Goal: Task Accomplishment & Management: Manage account settings

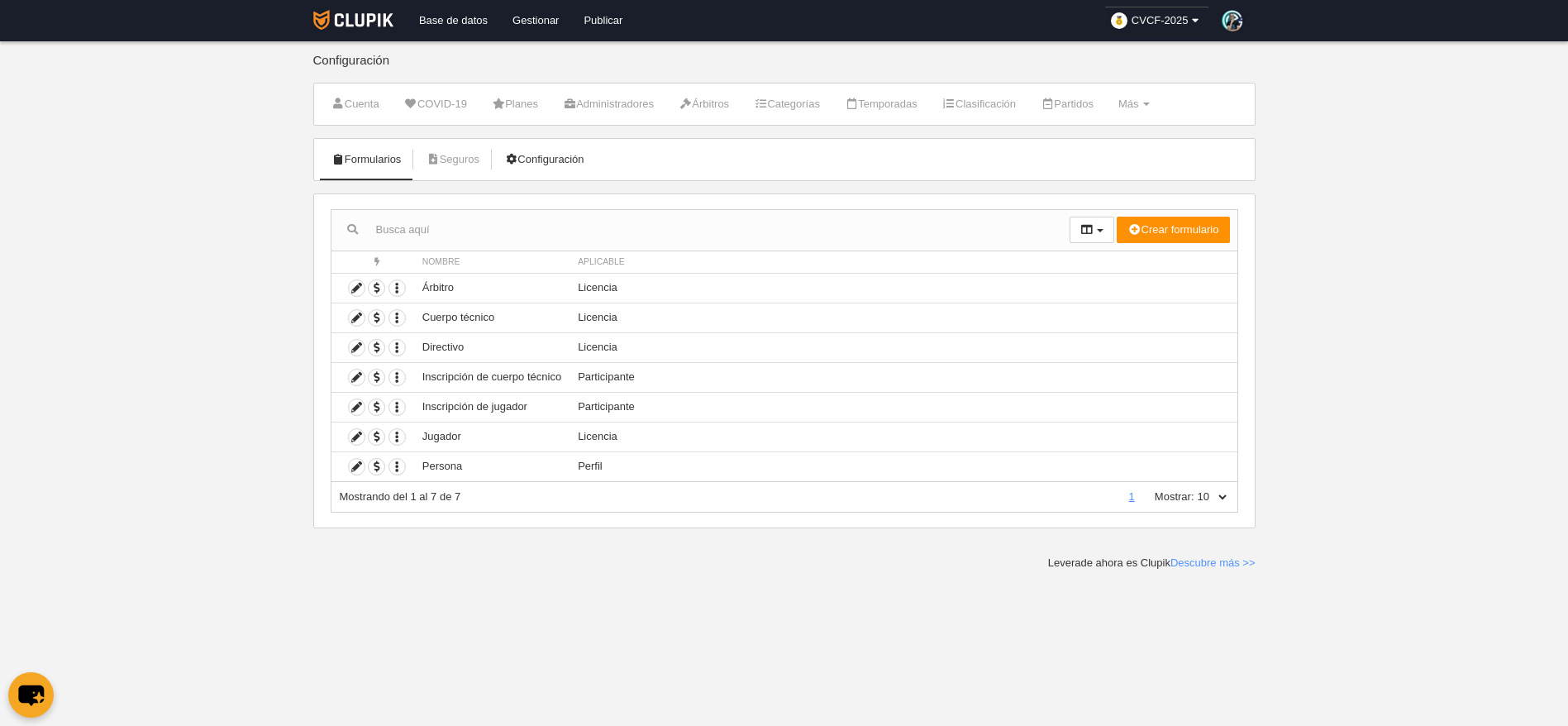
click at [584, 157] on link "Configuración" at bounding box center [543, 159] width 97 height 25
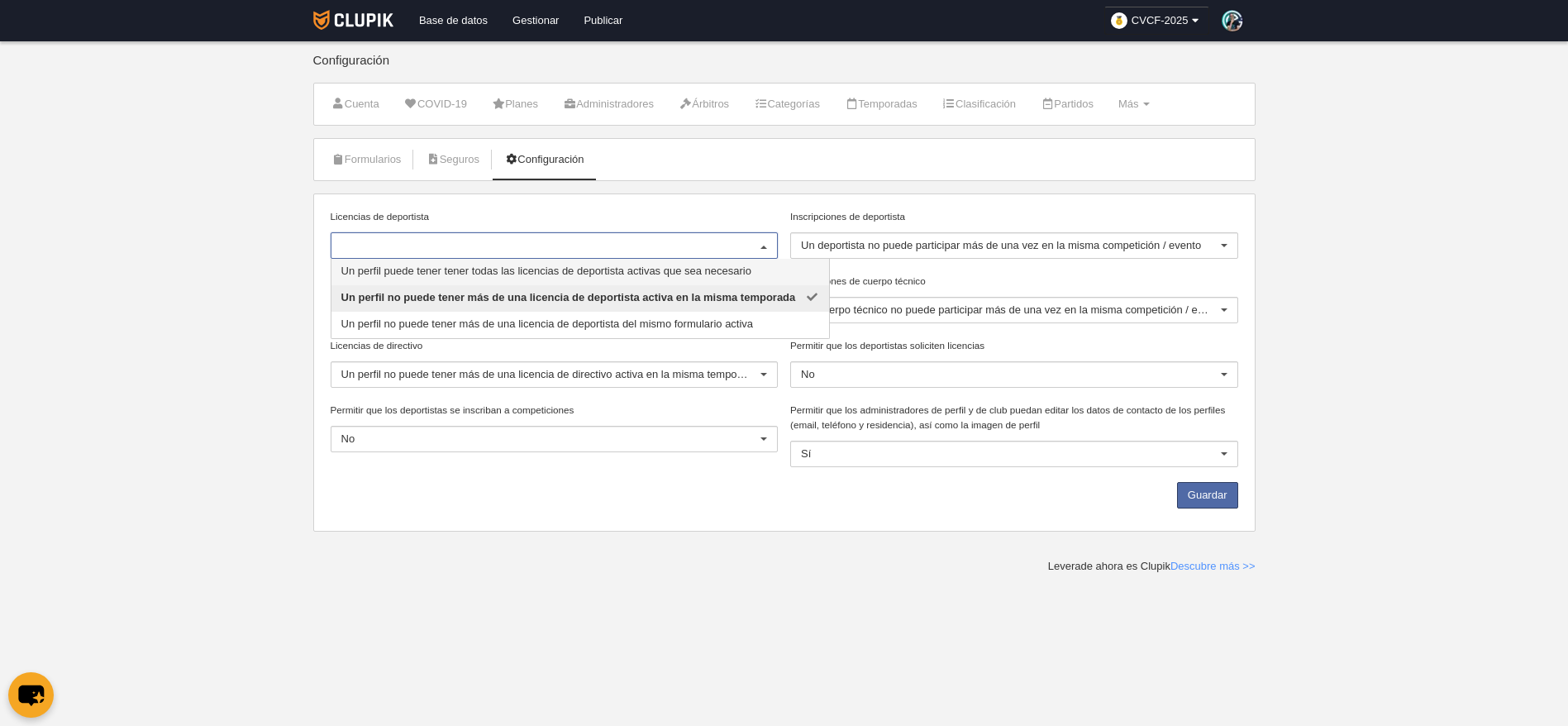
click at [580, 200] on div "Licencias de deportista Un perfil puede tener tener todas las licencias de depo…" at bounding box center [784, 363] width 942 height 338
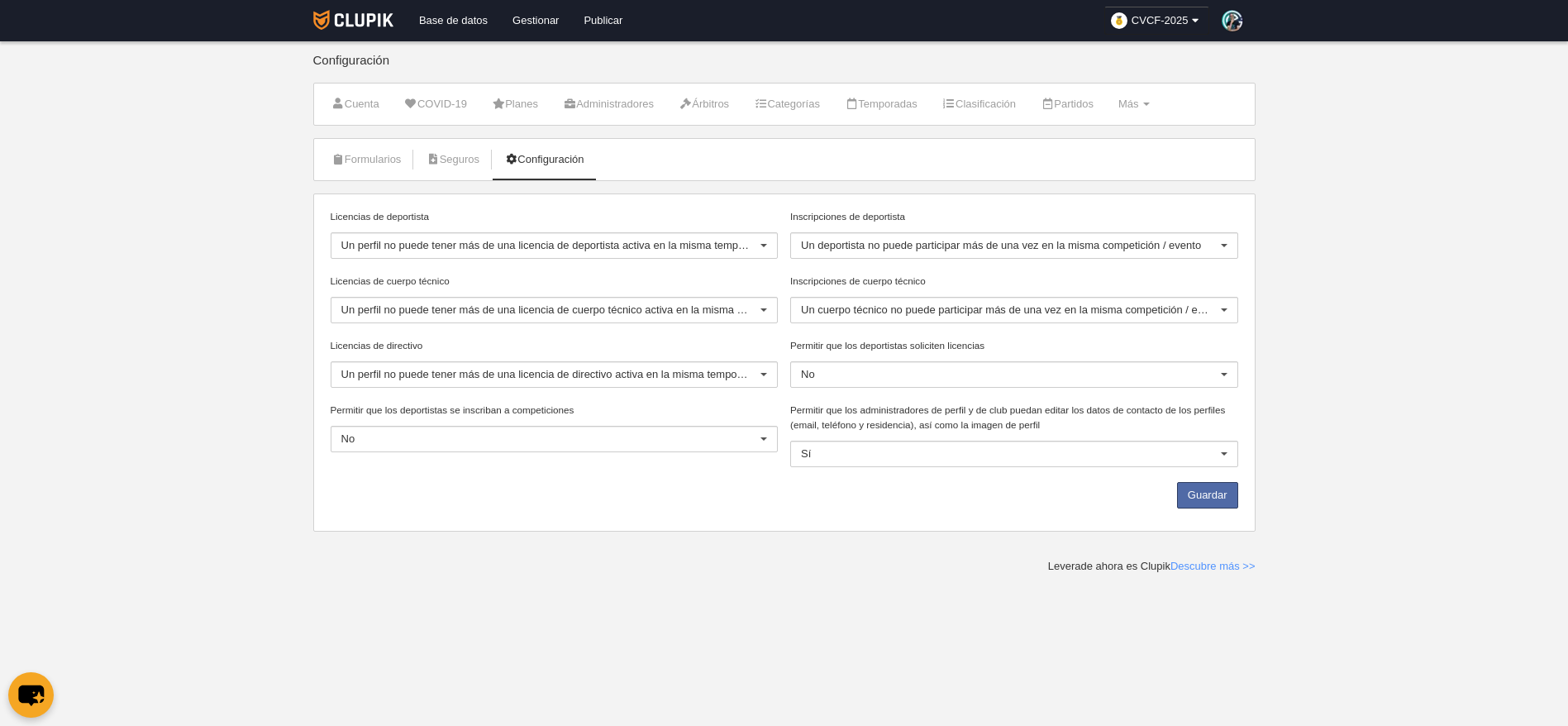
click at [1346, 323] on body "Base de datos Gestionar Publicar CVCF-2025 Ajustes generales Ir a vista pública…" at bounding box center [784, 363] width 1568 height 726
click at [463, 151] on link "Seguros" at bounding box center [452, 159] width 72 height 25
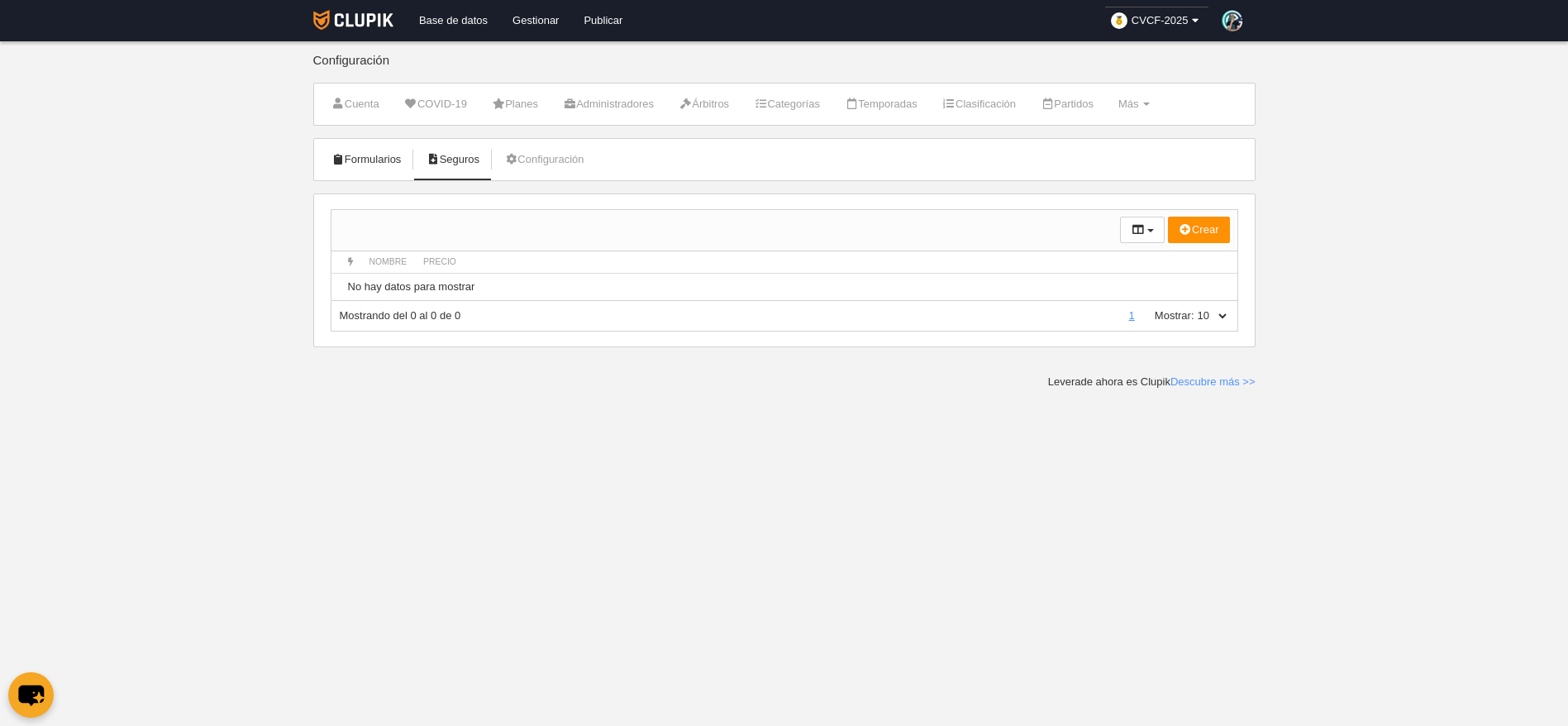
click at [387, 160] on link "Formularios" at bounding box center [366, 159] width 89 height 25
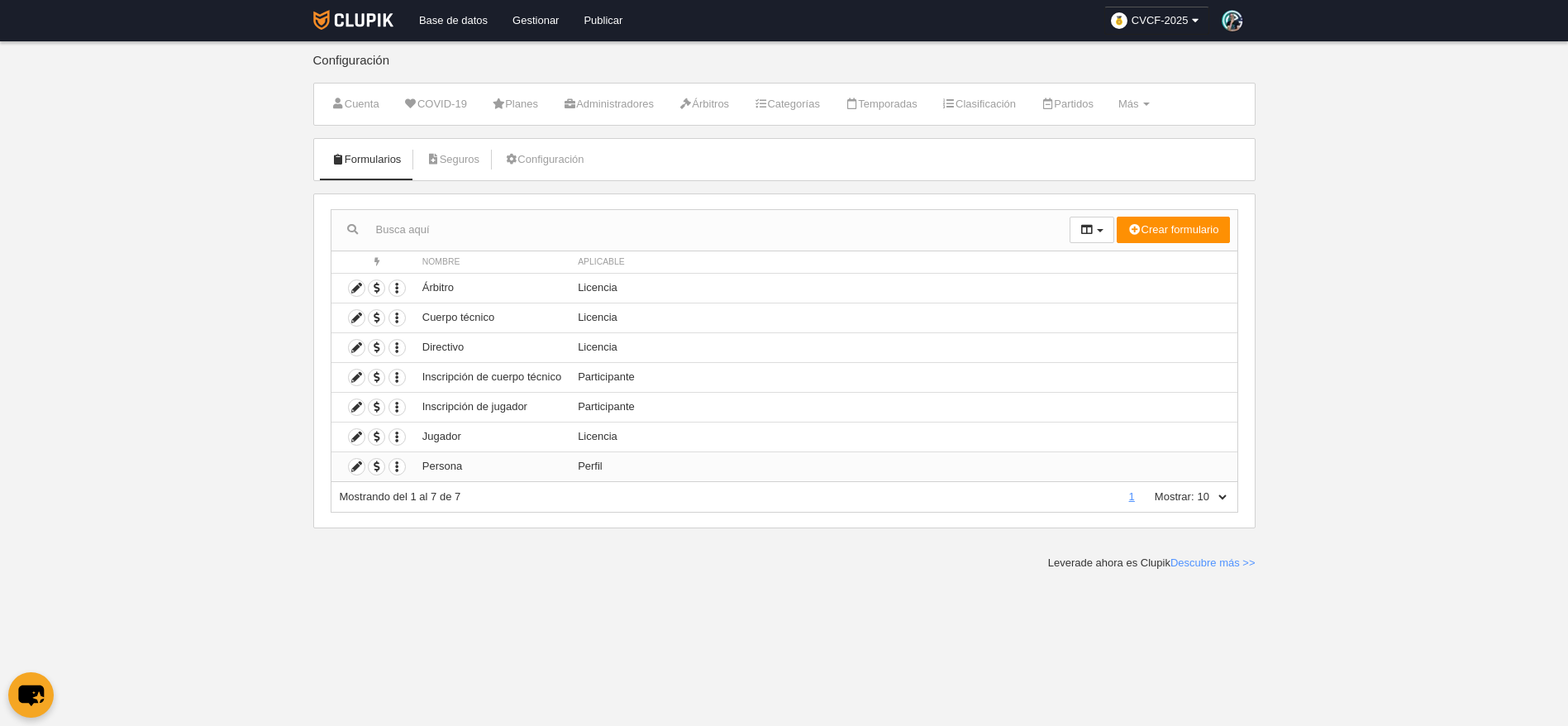
click at [525, 465] on td "Persona" at bounding box center [492, 466] width 156 height 30
click at [356, 465] on icon at bounding box center [356, 466] width 16 height 16
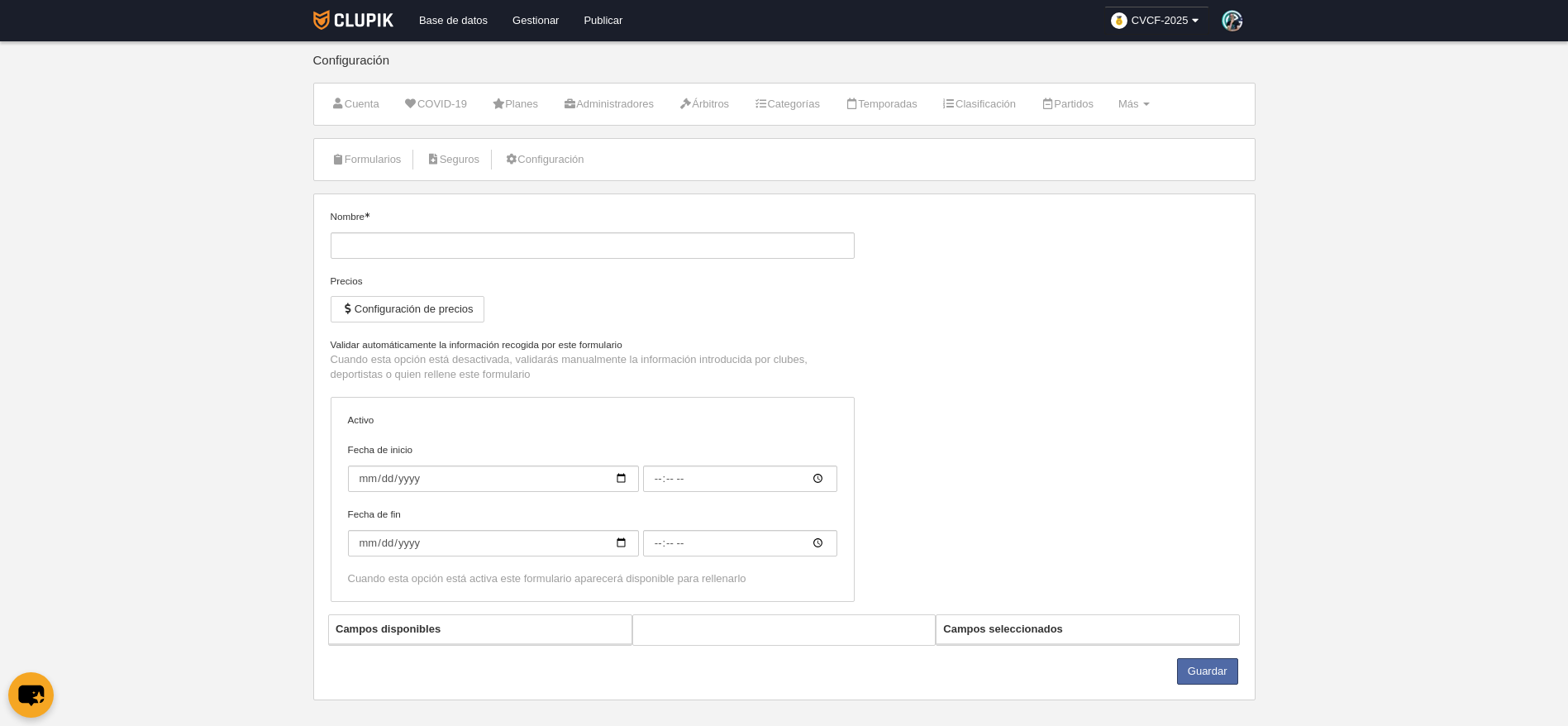
type input "Persona"
checkbox input "true"
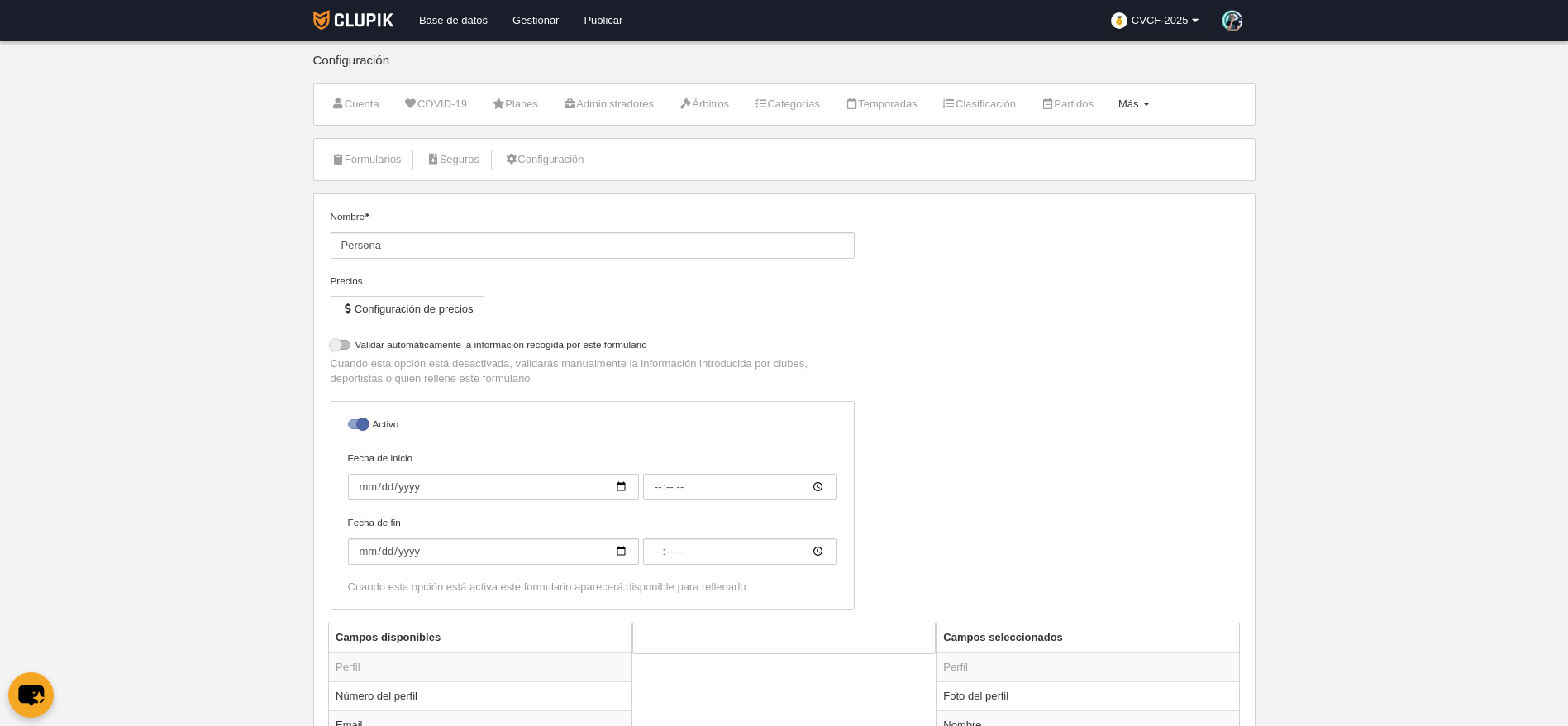
click at [1157, 111] on link "Más Menú" at bounding box center [1134, 103] width 50 height 25
click at [1226, 455] on div "Nombre Persona Precios Configuración de precios No permitir inscripción si la l…" at bounding box center [784, 415] width 920 height 414
click at [442, 258] on div "Nombre Persona" at bounding box center [592, 241] width 536 height 64
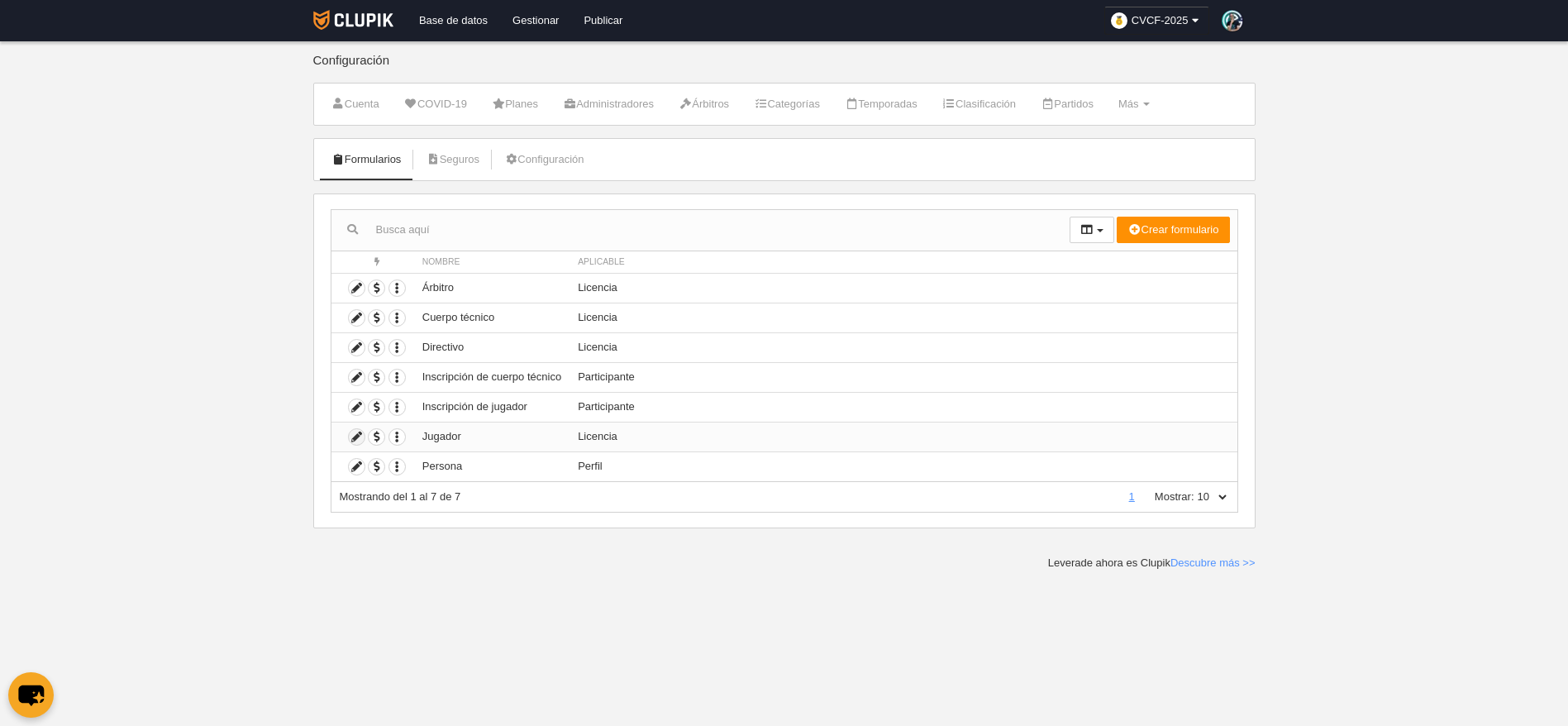
click at [359, 437] on icon at bounding box center [356, 437] width 16 height 16
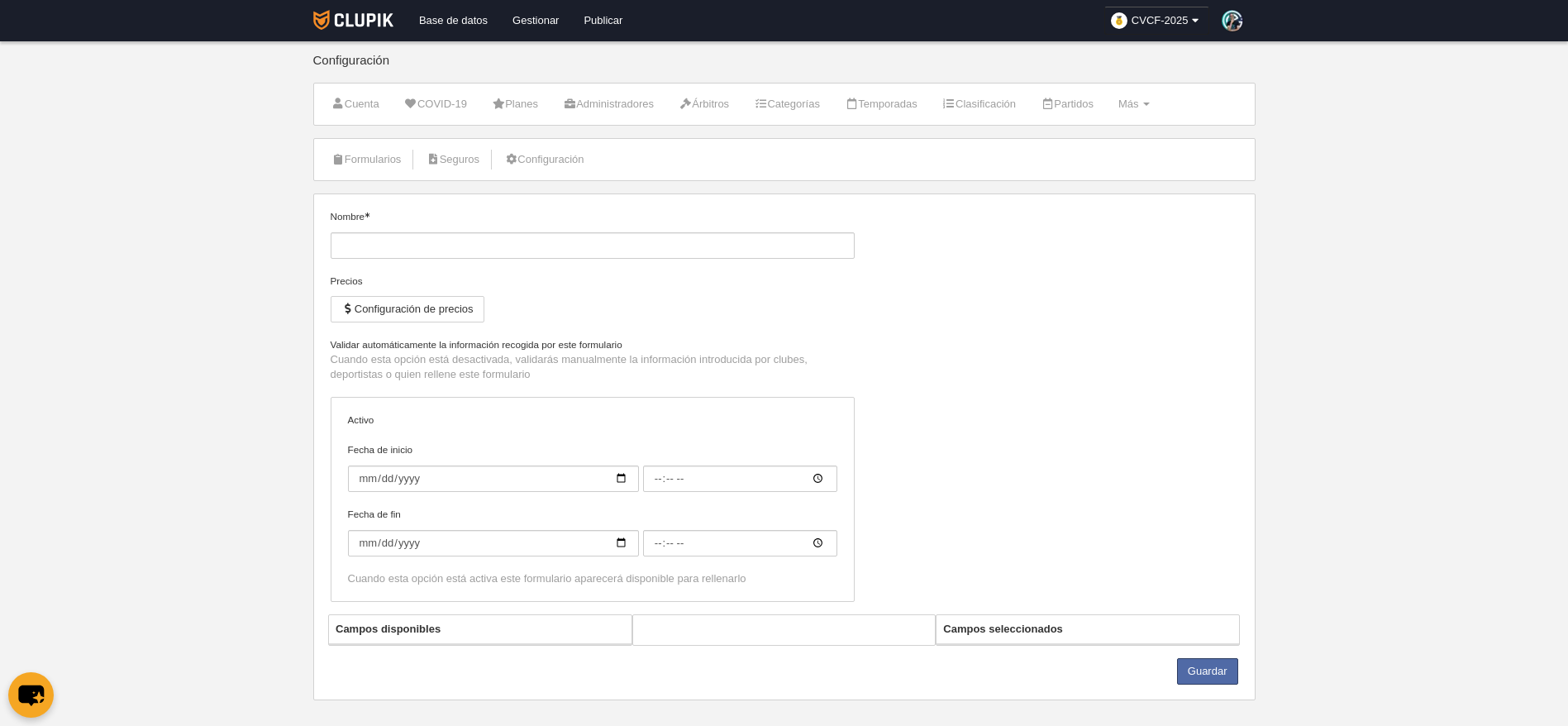
type input "Jugador"
checkbox input "true"
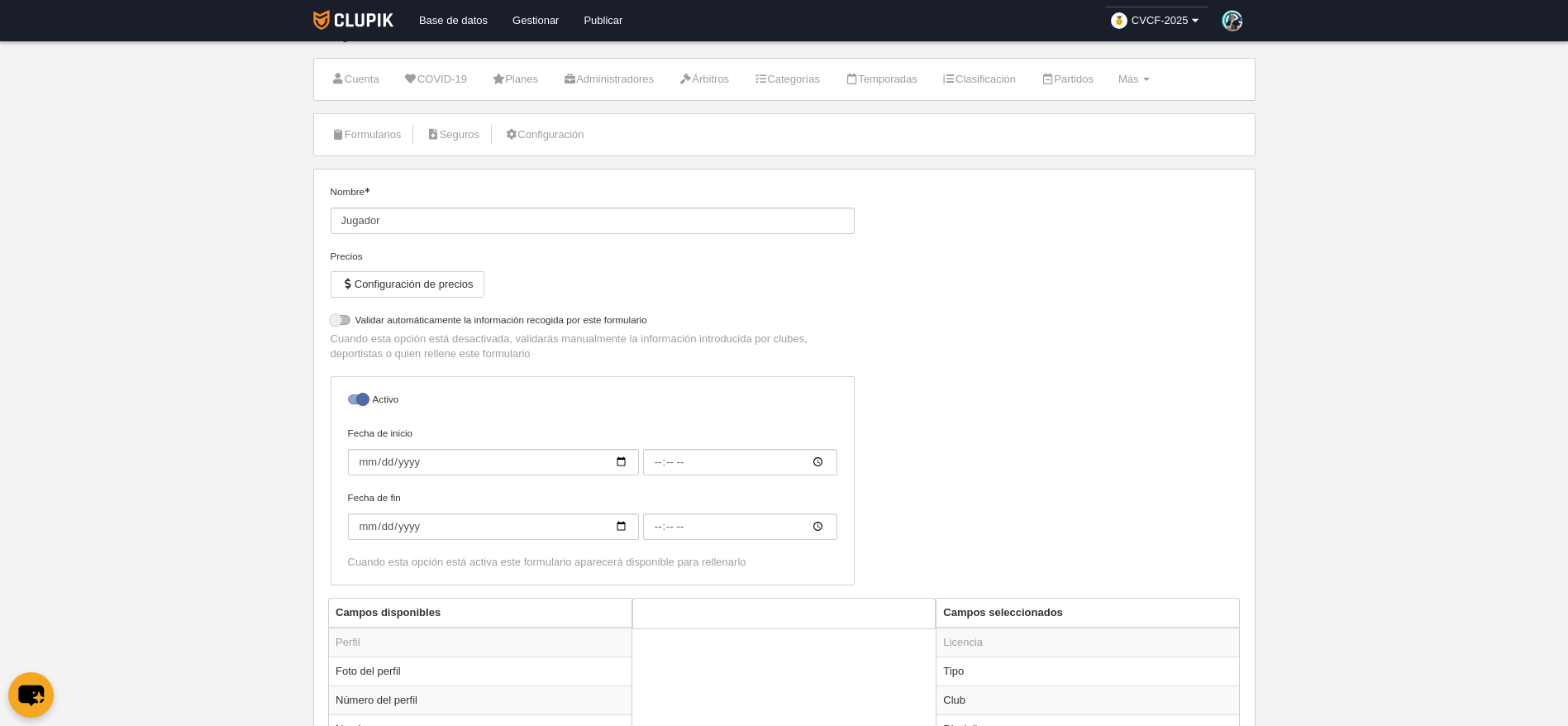
select select "selected"
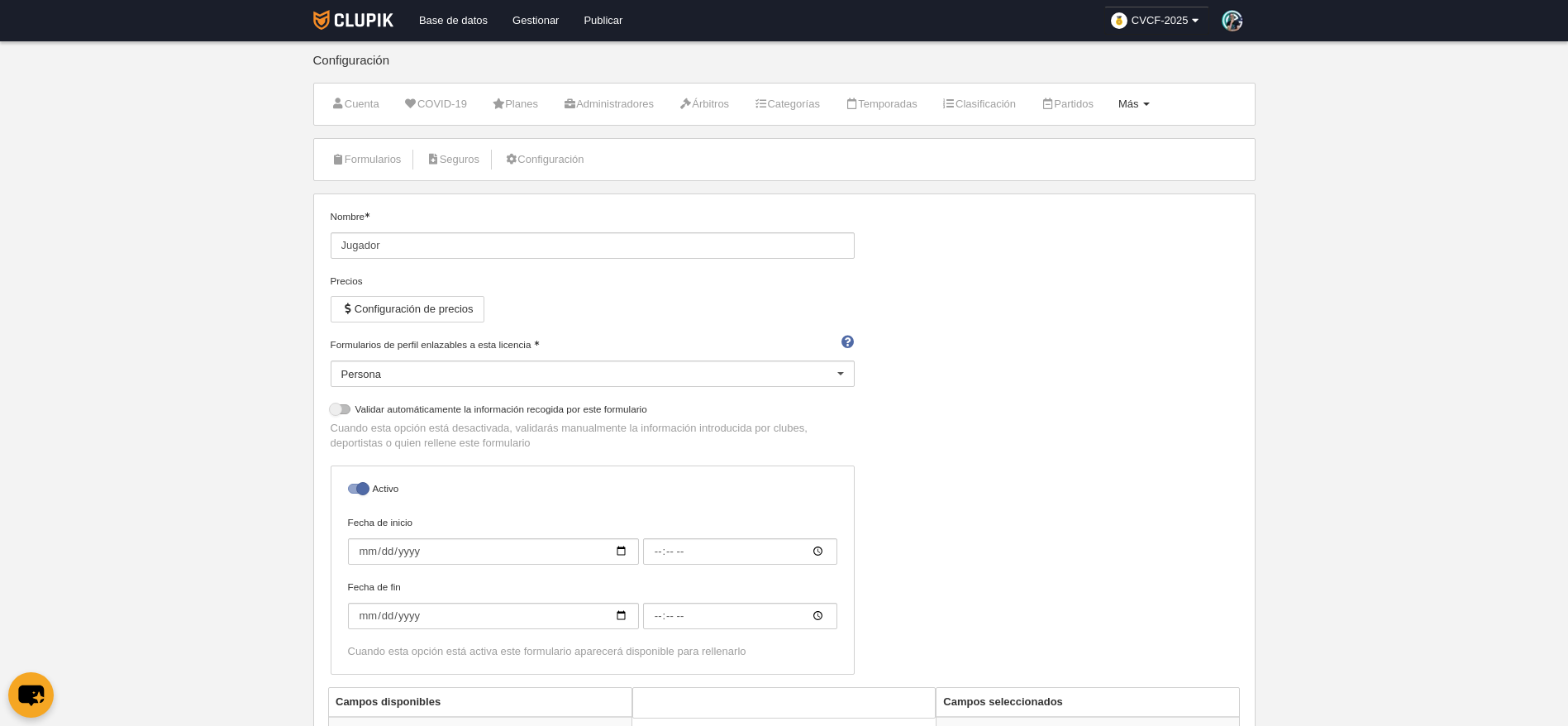
click at [1150, 102] on span at bounding box center [1147, 104] width 7 height 3
click at [441, 12] on link "Base de datos" at bounding box center [453, 20] width 93 height 41
